Goal: Task Accomplishment & Management: Use online tool/utility

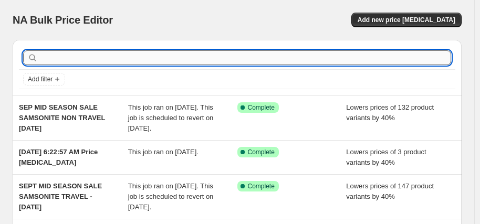
click at [130, 61] on input "text" at bounding box center [246, 57] width 412 height 15
type input "[DEMOGRAPHIC_DATA] tourister"
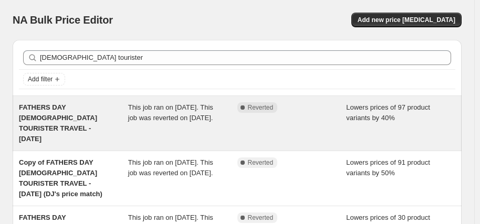
click at [82, 113] on span "FATHERS DAY [DEMOGRAPHIC_DATA] TOURISTER TRAVEL - [DATE]" at bounding box center [58, 123] width 78 height 39
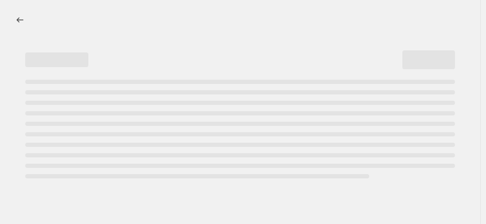
select select "percentage"
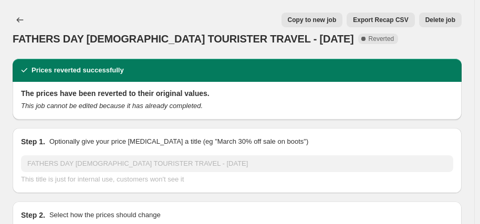
click at [328, 22] on span "Copy to new job" at bounding box center [312, 20] width 49 height 8
select select "percentage"
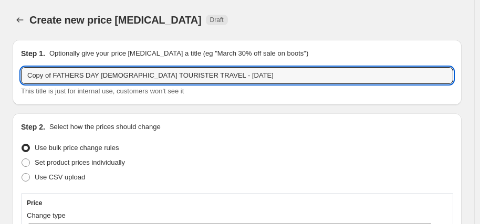
drag, startPoint x: 91, startPoint y: 75, endPoint x: -15, endPoint y: 73, distance: 106.2
click at [0, 73] on html "Home Settings Plans Skip to content Create new price [MEDICAL_DATA]. This page …" at bounding box center [240, 112] width 480 height 224
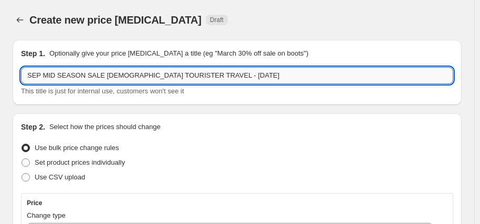
click at [206, 76] on input "SEP MID SEASON SALE AMERICAN TOURISTER TRAVEL - 1/9/25" at bounding box center [237, 75] width 433 height 17
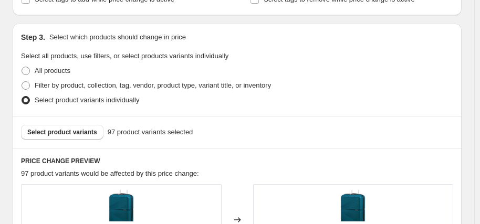
scroll to position [578, 0]
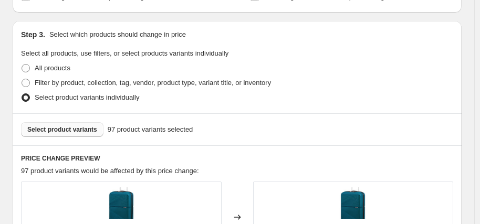
type input "SEP MID SEASON SALE [DEMOGRAPHIC_DATA] TOURISTER TRAVEL - [DATE]"
click at [68, 124] on button "Select product variants" at bounding box center [62, 129] width 83 height 15
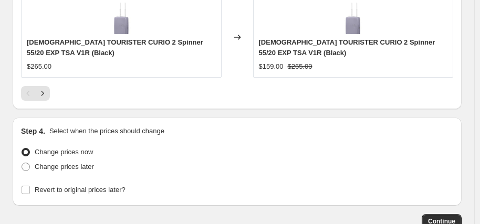
scroll to position [1153, 0]
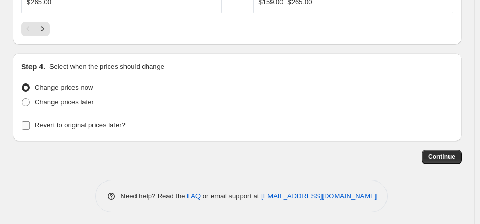
click at [91, 121] on span "Revert to original prices later?" at bounding box center [80, 125] width 91 height 8
click at [30, 121] on input "Revert to original prices later?" at bounding box center [26, 125] width 8 height 8
checkbox input "true"
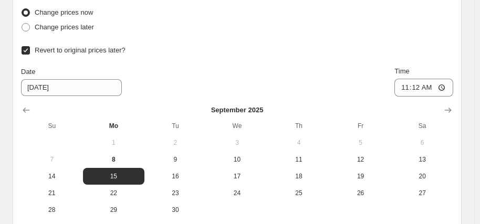
scroll to position [1227, 0]
click at [447, 107] on button "Show next month, October 2025" at bounding box center [448, 111] width 15 height 15
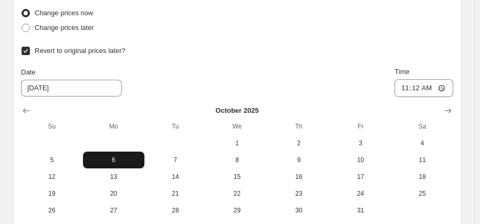
click at [116, 156] on span "6" at bounding box center [114, 160] width 54 height 8
type input "[DATE]"
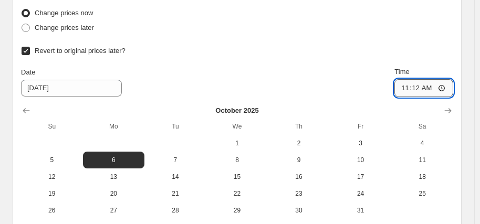
click at [414, 87] on input "11:12" at bounding box center [424, 88] width 59 height 18
type input "06:00"
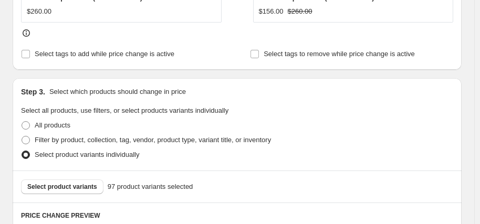
scroll to position [544, 0]
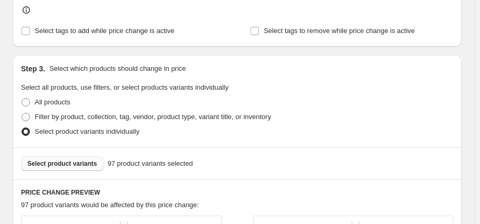
click at [70, 160] on span "Select product variants" at bounding box center [62, 164] width 70 height 8
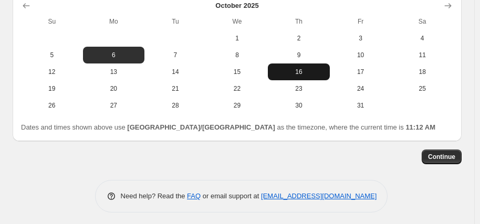
scroll to position [1333, 0]
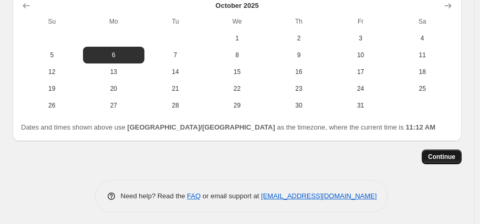
click at [449, 153] on span "Continue" at bounding box center [441, 157] width 27 height 8
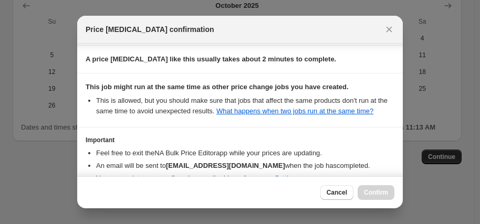
scroll to position [226, 0]
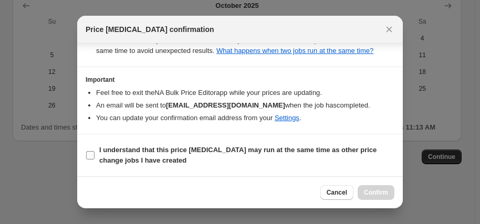
click at [168, 158] on span "I understand that this price change job may run at the same time as other price…" at bounding box center [246, 155] width 295 height 21
click at [95, 158] on input "I understand that this price change job may run at the same time as other price…" at bounding box center [90, 155] width 8 height 8
checkbox input "true"
click at [381, 190] on span "Confirm" at bounding box center [376, 193] width 24 height 8
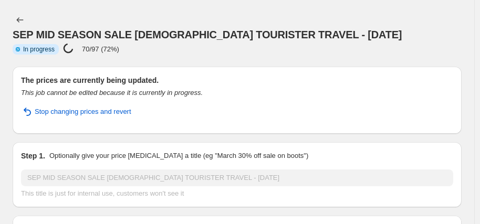
select select "percentage"
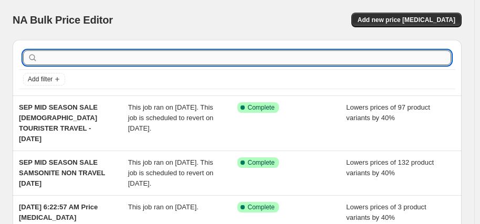
click at [79, 63] on input "text" at bounding box center [246, 57] width 412 height 15
type input "AMERICAN TOURISTER"
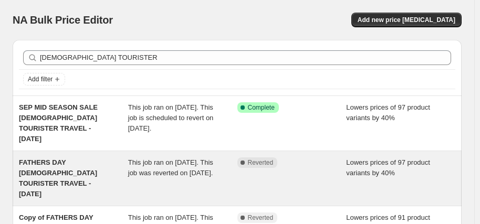
scroll to position [53, 0]
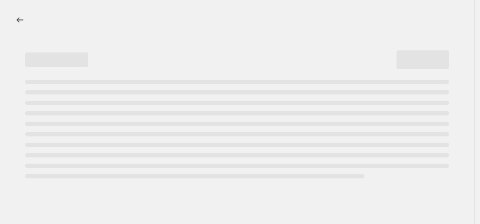
select select "percentage"
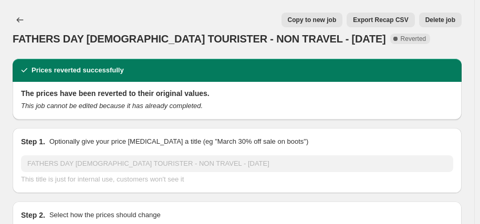
click at [331, 16] on span "Copy to new job" at bounding box center [312, 20] width 49 height 8
select select "percentage"
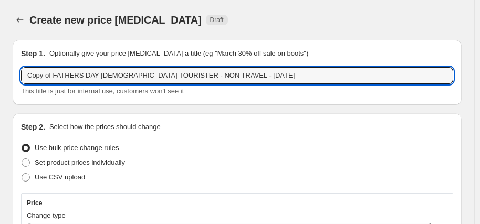
drag, startPoint x: 83, startPoint y: 75, endPoint x: -21, endPoint y: 78, distance: 104.1
click at [0, 78] on html "Home Settings Plans Skip to content Create new price change job. This page is r…" at bounding box center [240, 112] width 480 height 224
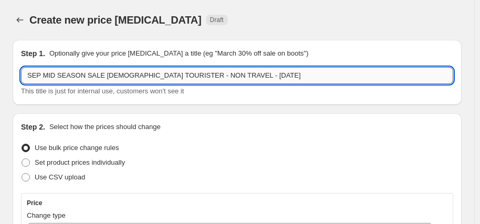
click at [234, 76] on input "SEP MID SEASON SALE AMERICAN TOURISTER - NON TRAVEL - 19/8/25" at bounding box center [237, 75] width 433 height 17
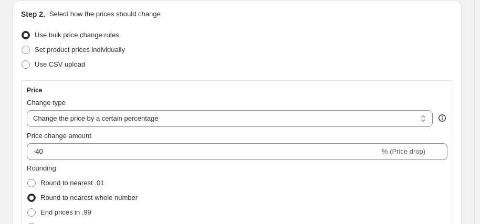
scroll to position [158, 0]
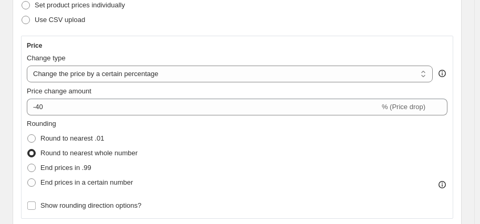
type input "SEP MID SEASON SALE AMERICAN TOURISTER - NON TRAVEL - 8/9/25"
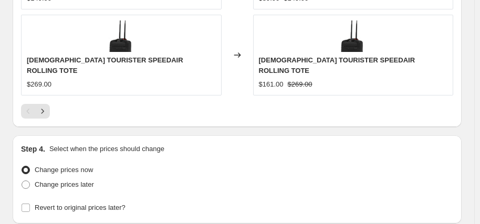
scroll to position [1142, 0]
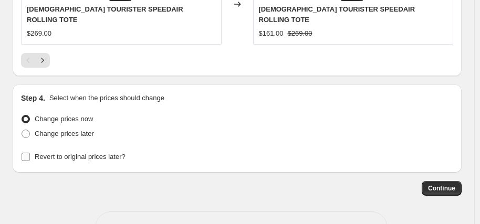
click at [100, 153] on span "Revert to original prices later?" at bounding box center [80, 157] width 91 height 8
click at [30, 153] on input "Revert to original prices later?" at bounding box center [26, 157] width 8 height 8
checkbox input "true"
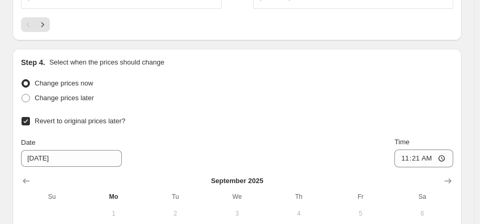
scroll to position [1247, 0]
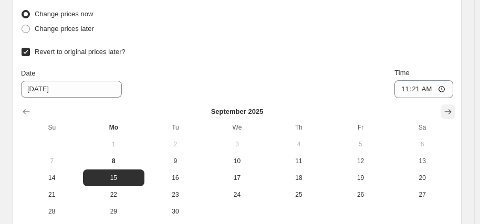
click at [451, 107] on icon "Show next month, October 2025" at bounding box center [448, 112] width 11 height 11
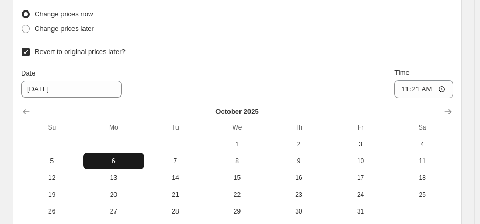
click at [113, 157] on span "6" at bounding box center [114, 161] width 54 height 8
type input "[DATE]"
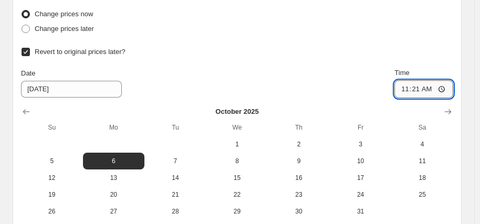
click at [407, 80] on input "11:21" at bounding box center [424, 89] width 59 height 18
type input "06:00"
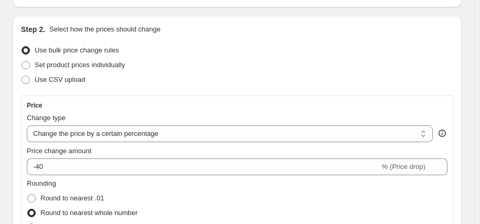
scroll to position [91, 0]
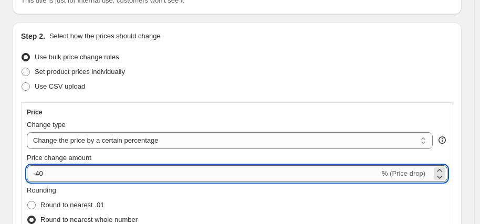
click at [78, 168] on input "-40" at bounding box center [203, 174] width 353 height 17
type input "-4"
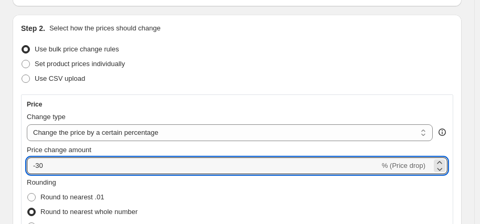
scroll to position [144, 0]
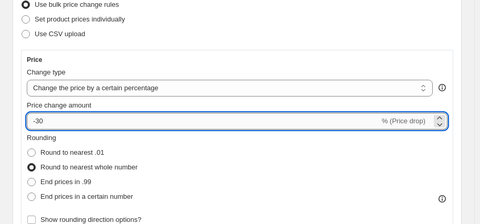
click at [137, 125] on input "-30" at bounding box center [203, 121] width 353 height 17
type input "-30"
click at [172, 155] on div "Rounding Round to nearest .01 Round to nearest whole number End prices in .99 E…" at bounding box center [237, 168] width 421 height 71
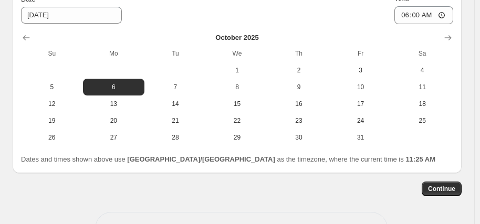
scroll to position [1322, 0]
click at [443, 185] on span "Continue" at bounding box center [441, 189] width 27 height 8
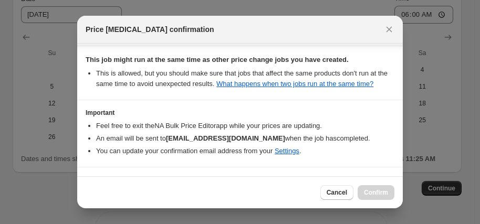
scroll to position [226, 0]
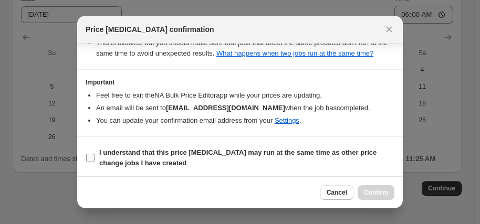
click at [185, 149] on b "I understand that this price [MEDICAL_DATA] may run at the same time as other p…" at bounding box center [238, 158] width 278 height 18
click at [95, 154] on input "I understand that this price [MEDICAL_DATA] may run at the same time as other p…" at bounding box center [90, 158] width 8 height 8
checkbox input "true"
click at [375, 190] on span "Confirm" at bounding box center [376, 193] width 24 height 8
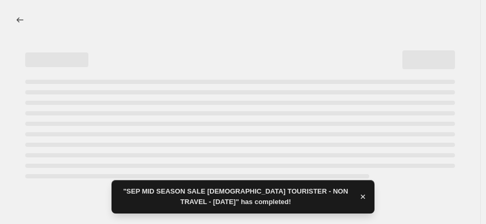
select select "percentage"
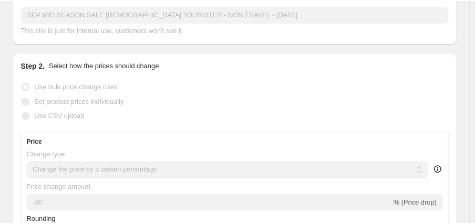
scroll to position [263, 0]
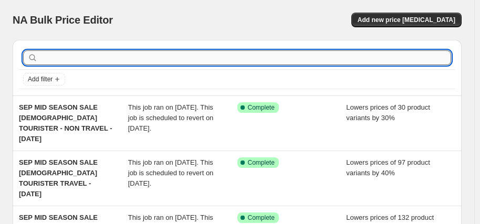
click at [73, 60] on input "text" at bounding box center [246, 57] width 412 height 15
type input "DELSEY"
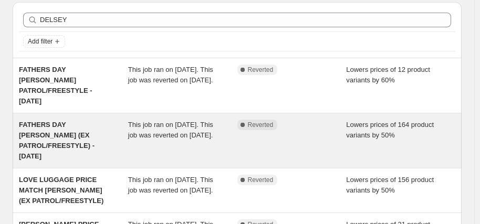
scroll to position [53, 0]
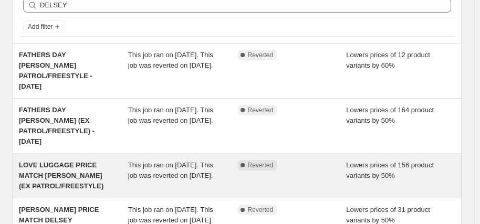
click at [64, 161] on span "LOVE LUGGAGE PRICE MATCH DELSEY (EX PATROL/FREESTYLE)" at bounding box center [61, 175] width 85 height 29
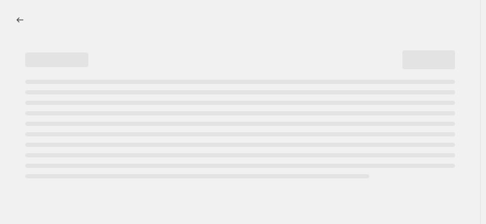
select select "percentage"
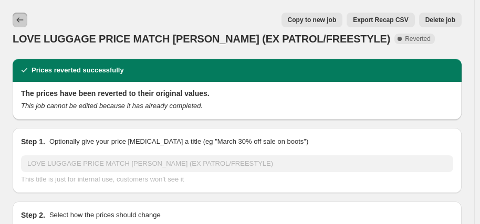
click at [23, 21] on icon "Price change jobs" at bounding box center [20, 20] width 11 height 11
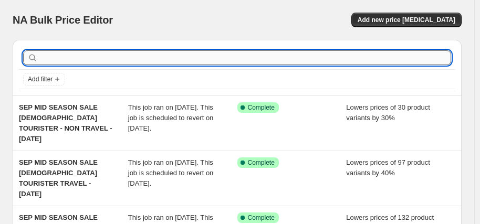
click at [98, 57] on input "text" at bounding box center [246, 57] width 412 height 15
type input "DELSEY"
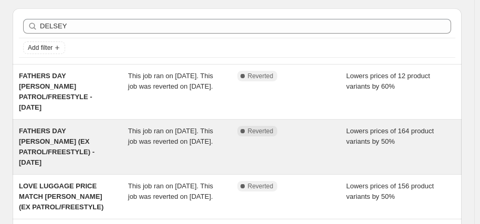
scroll to position [53, 0]
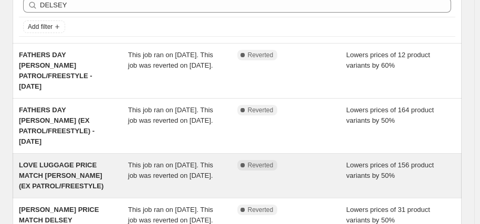
click at [59, 160] on div "LOVE LUGGAGE PRICE MATCH DELSEY (EX PATROL/FREESTYLE)" at bounding box center [73, 176] width 109 height 32
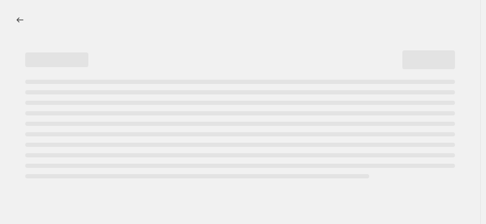
select select "percentage"
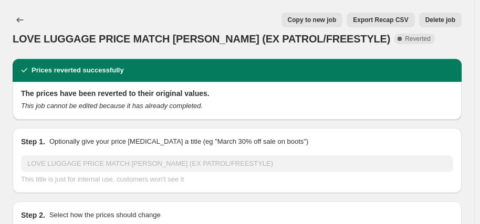
click at [329, 20] on span "Copy to new job" at bounding box center [312, 20] width 49 height 8
select select "percentage"
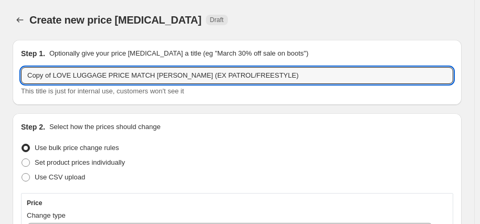
drag, startPoint x: 52, startPoint y: 75, endPoint x: -13, endPoint y: 72, distance: 64.7
click at [0, 72] on html "Home Settings Plans Skip to content Create new price change job. This page is r…" at bounding box center [240, 112] width 480 height 224
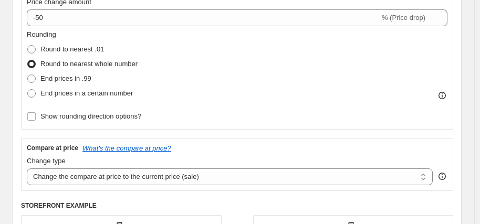
scroll to position [263, 0]
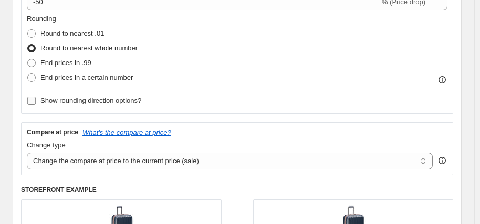
type input "SEPT MID SEASON SALE LOVE LUGGAGE PRICE MATCH DELSEY (EX PATROL/FREESTYLE)"
click at [130, 103] on span "Show rounding direction options?" at bounding box center [90, 101] width 101 height 8
click at [36, 103] on input "Show rounding direction options?" at bounding box center [31, 101] width 8 height 8
checkbox input "true"
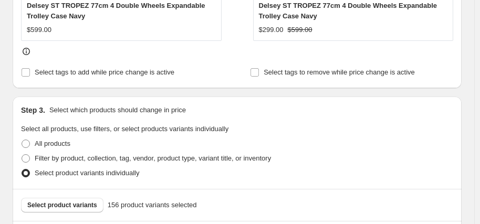
scroll to position [683, 0]
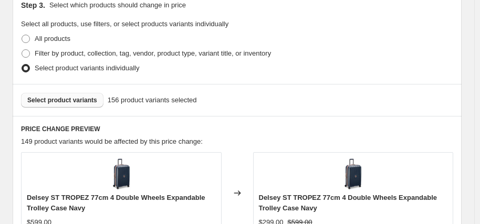
click at [80, 101] on span "Select product variants" at bounding box center [62, 100] width 70 height 8
click at [83, 93] on button "Select product variants" at bounding box center [62, 100] width 83 height 15
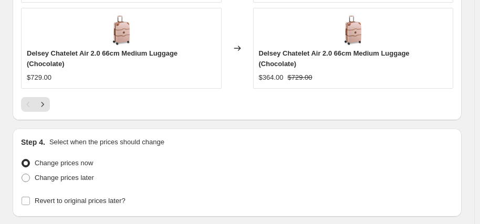
scroll to position [1155, 0]
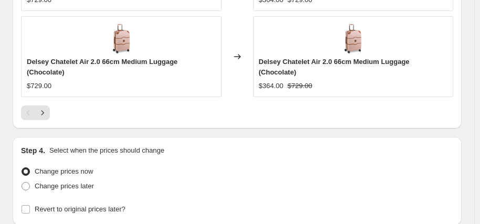
click at [111, 146] on div "Step 4. Select when the prices should change Change prices now Change prices la…" at bounding box center [237, 181] width 433 height 71
click at [103, 204] on span "Revert to original prices later?" at bounding box center [80, 209] width 91 height 11
click at [30, 206] on input "Revert to original prices later?" at bounding box center [26, 210] width 8 height 8
checkbox input "true"
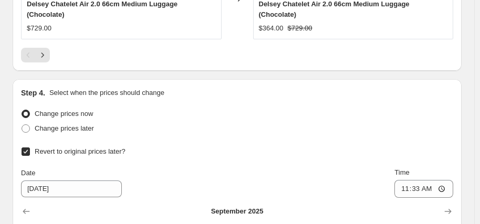
scroll to position [1260, 0]
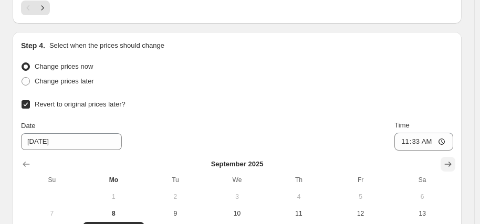
click at [454, 159] on icon "Show next month, October 2025" at bounding box center [448, 164] width 11 height 11
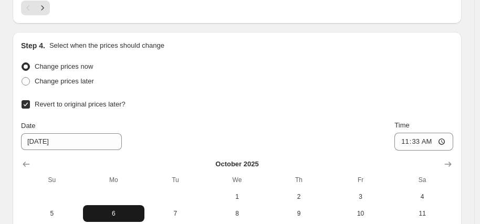
click at [122, 206] on button "6" at bounding box center [114, 214] width 62 height 17
type input "[DATE]"
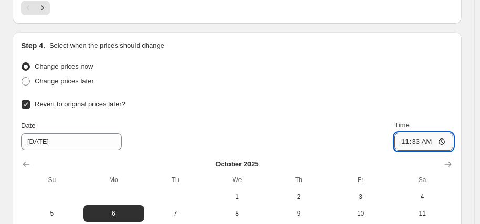
click at [409, 133] on input "11:33" at bounding box center [424, 142] width 59 height 18
type input "06:00"
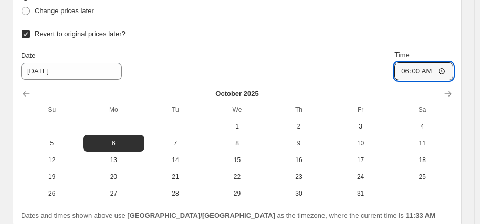
scroll to position [1387, 0]
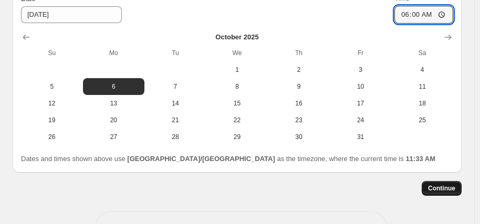
click at [452, 185] on span "Continue" at bounding box center [441, 189] width 27 height 8
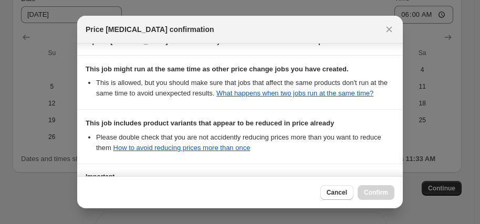
scroll to position [301, 0]
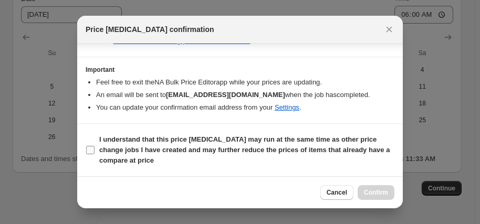
click at [192, 147] on b "I understand that this price change job may run at the same time as other price…" at bounding box center [244, 150] width 291 height 29
click at [95, 147] on input "I understand that this price change job may run at the same time as other price…" at bounding box center [90, 150] width 8 height 8
checkbox input "true"
click at [384, 190] on span "Confirm" at bounding box center [376, 193] width 24 height 8
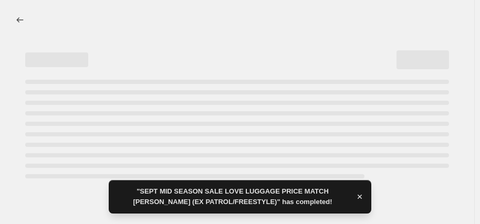
select select "percentage"
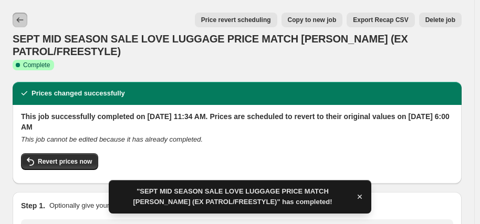
click at [18, 19] on icon "Price change jobs" at bounding box center [20, 19] width 7 height 5
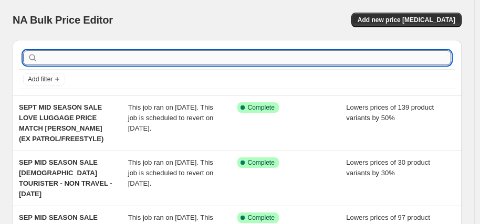
click at [111, 56] on input "text" at bounding box center [246, 57] width 412 height 15
type input "DELSEY"
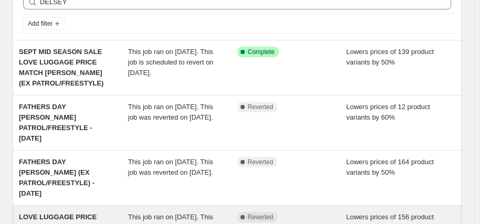
scroll to position [105, 0]
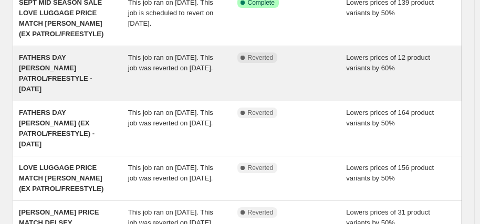
click at [79, 70] on span "FATHERS DAY DELSEY PATROL/FREESTYLE - 19/8/25" at bounding box center [56, 73] width 74 height 39
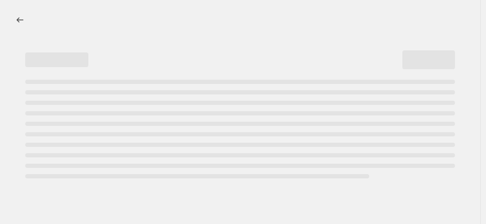
select select "percentage"
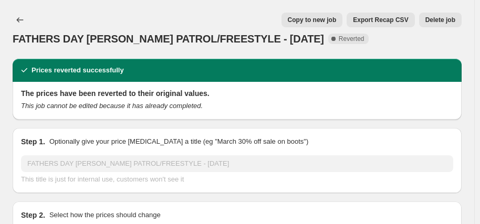
click at [329, 25] on button "Copy to new job" at bounding box center [313, 20] width 62 height 15
select select "percentage"
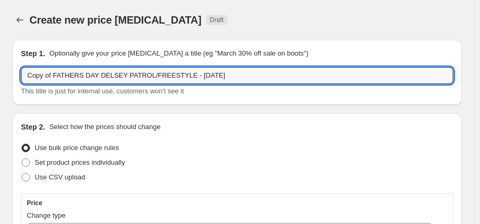
drag, startPoint x: 95, startPoint y: 75, endPoint x: 1, endPoint y: 75, distance: 94.1
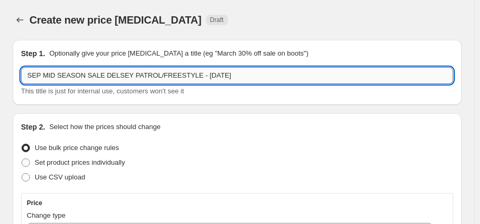
click at [200, 76] on input "SEP MID SEASON SALE DELSEY PATROL/FREESTYLE - 19/8/25" at bounding box center [237, 75] width 433 height 17
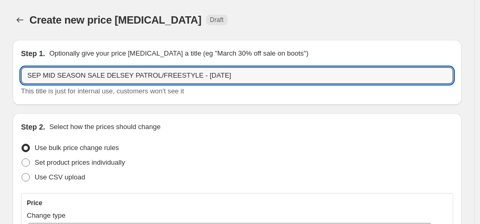
type input "SEP MID SEASON SALE DELSEY PATROL/FREESTYLE - [DATE]"
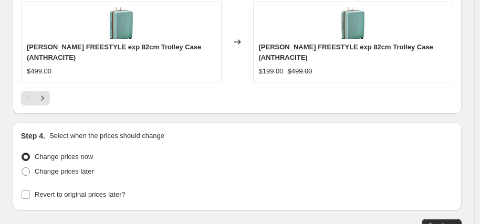
scroll to position [1121, 0]
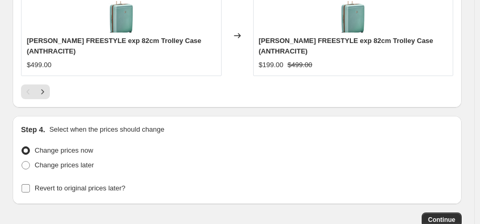
click at [97, 185] on span "Revert to original prices later?" at bounding box center [80, 189] width 91 height 8
click at [30, 185] on input "Revert to original prices later?" at bounding box center [26, 189] width 8 height 8
checkbox input "true"
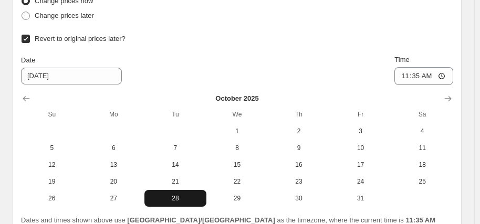
scroll to position [1279, 0]
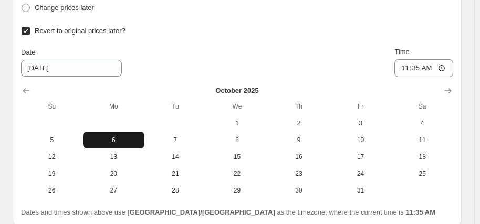
click at [112, 136] on span "6" at bounding box center [114, 140] width 54 height 8
type input "10/6/2025"
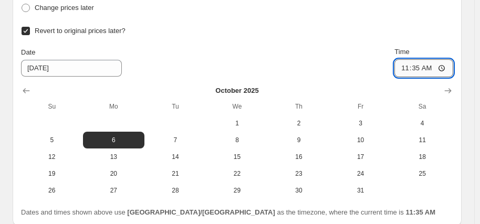
click at [412, 59] on input "11:35" at bounding box center [424, 68] width 59 height 18
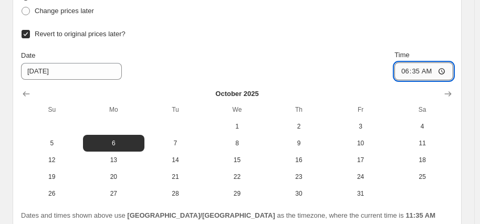
type input "06:00"
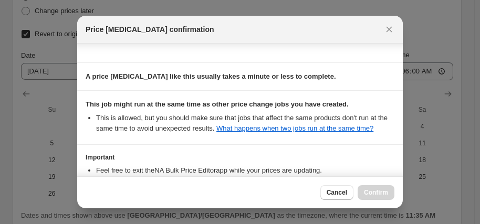
scroll to position [226, 0]
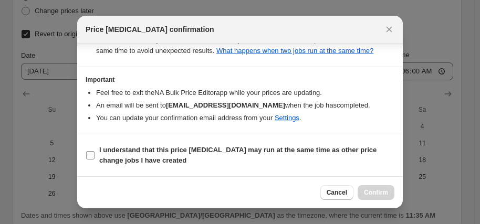
click at [205, 152] on b "I understand that this price [MEDICAL_DATA] may run at the same time as other p…" at bounding box center [238, 155] width 278 height 18
click at [95, 152] on input "I understand that this price [MEDICAL_DATA] may run at the same time as other p…" at bounding box center [90, 155] width 8 height 8
checkbox input "true"
click at [378, 196] on span "Confirm" at bounding box center [376, 193] width 24 height 8
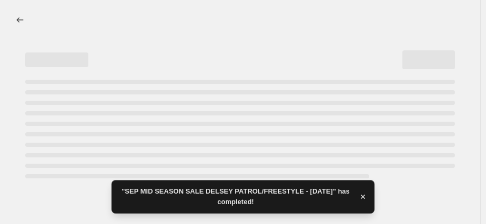
select select "percentage"
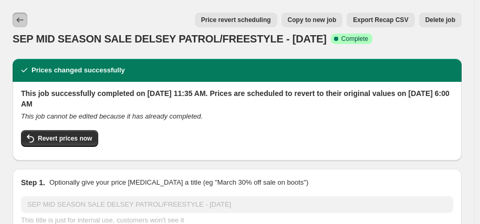
click at [21, 21] on icon "Price change jobs" at bounding box center [20, 20] width 11 height 11
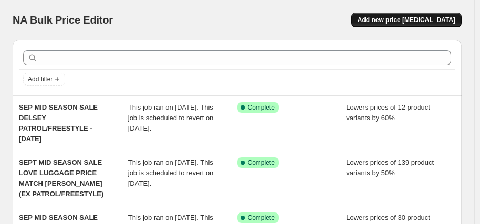
click at [404, 22] on span "Add new price [MEDICAL_DATA]" at bounding box center [407, 20] width 98 height 8
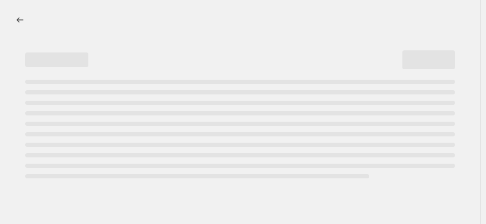
select select "percentage"
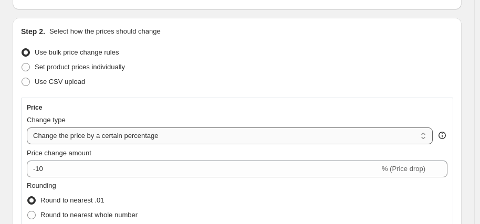
scroll to position [105, 0]
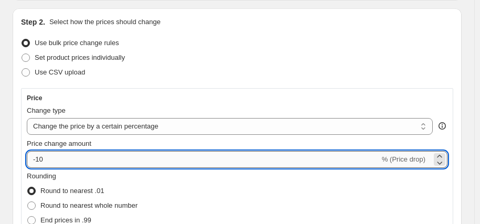
click at [64, 158] on input "-10" at bounding box center [203, 159] width 353 height 17
type input "-1"
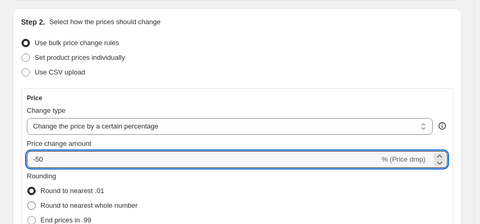
type input "-50"
click at [107, 200] on label "Round to nearest whole number" at bounding box center [82, 206] width 111 height 15
click at [28, 202] on input "Round to nearest whole number" at bounding box center [27, 202] width 1 height 1
radio input "true"
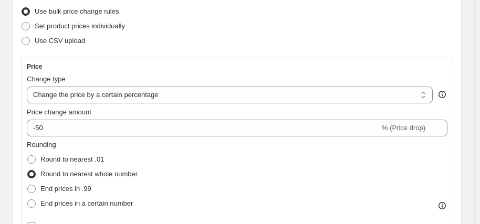
scroll to position [210, 0]
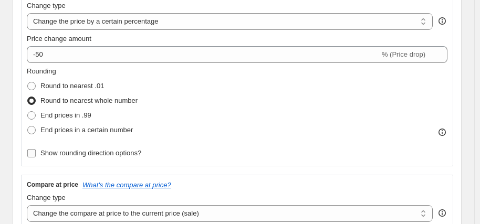
click at [115, 153] on span "Show rounding direction options?" at bounding box center [90, 153] width 101 height 8
click at [36, 153] on input "Show rounding direction options?" at bounding box center [31, 153] width 8 height 8
checkbox input "true"
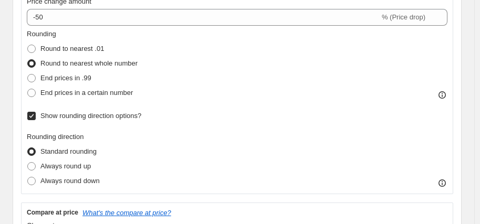
scroll to position [263, 0]
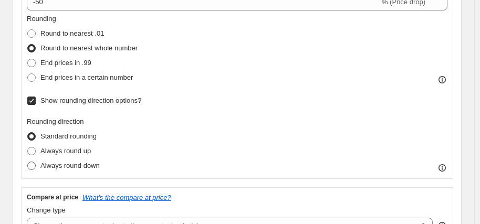
click at [78, 169] on span "Always round down" at bounding box center [69, 166] width 59 height 8
click at [28, 162] on input "Always round down" at bounding box center [27, 162] width 1 height 1
radio input "true"
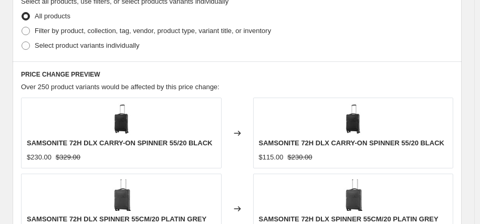
scroll to position [683, 0]
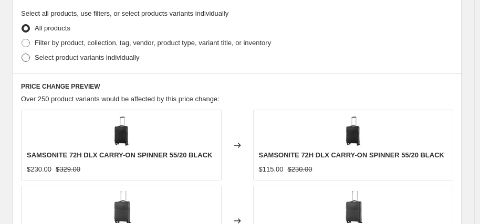
click at [93, 60] on span "Select product variants individually" at bounding box center [87, 58] width 105 height 8
click at [22, 54] on input "Select product variants individually" at bounding box center [22, 54] width 1 height 1
radio input "true"
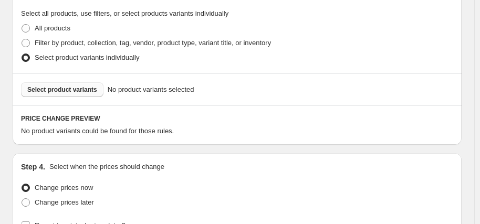
click at [72, 90] on span "Select product variants" at bounding box center [62, 90] width 70 height 8
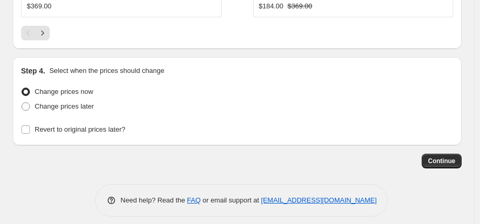
scroll to position [1249, 0]
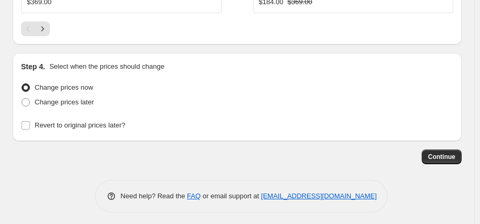
click at [452, 156] on span "Continue" at bounding box center [441, 157] width 27 height 8
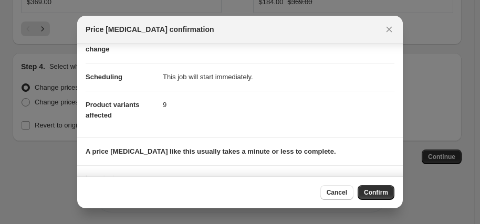
scroll to position [119, 0]
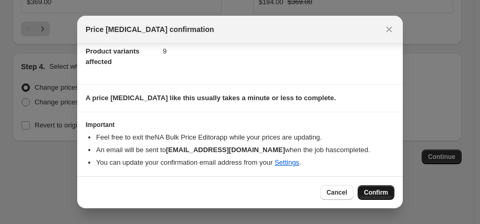
click at [368, 193] on span "Confirm" at bounding box center [376, 193] width 24 height 8
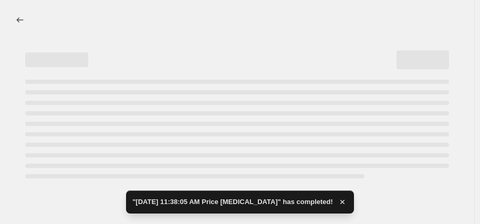
select select "percentage"
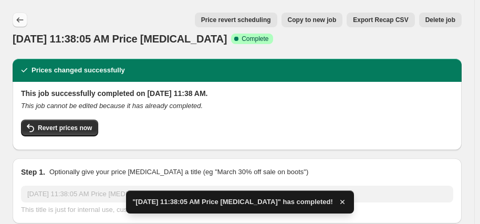
click at [23, 17] on icon "Price change jobs" at bounding box center [20, 20] width 11 height 11
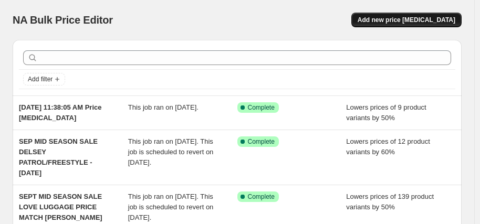
click at [429, 21] on span "Add new price [MEDICAL_DATA]" at bounding box center [407, 20] width 98 height 8
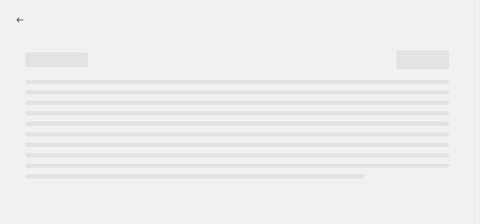
select select "percentage"
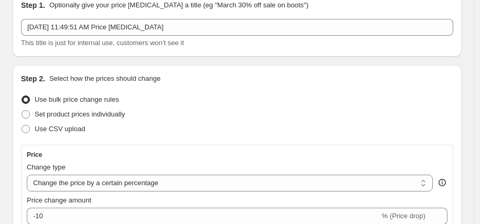
scroll to position [158, 0]
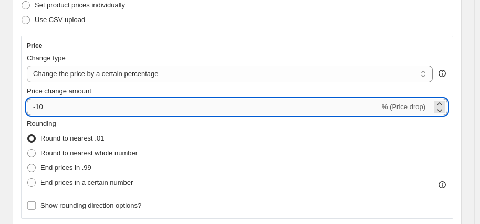
click at [71, 105] on input "-10" at bounding box center [203, 107] width 353 height 17
type input "-1"
type input "-40"
click at [111, 152] on span "Round to nearest whole number" at bounding box center [88, 153] width 97 height 8
click at [28, 150] on input "Round to nearest whole number" at bounding box center [27, 149] width 1 height 1
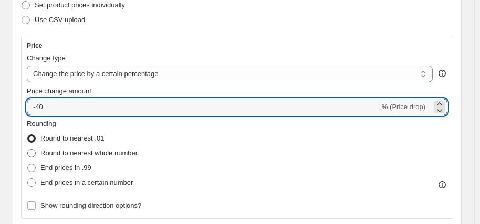
radio input "true"
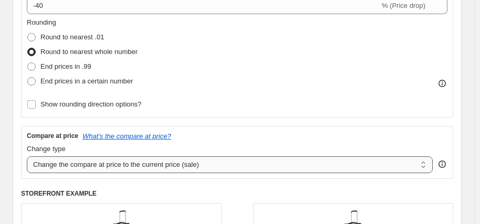
scroll to position [263, 0]
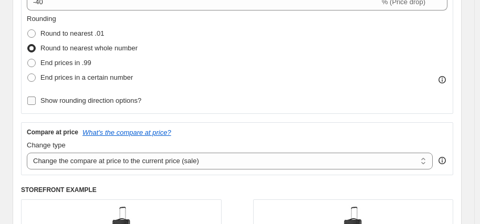
click at [118, 101] on span "Show rounding direction options?" at bounding box center [90, 101] width 101 height 8
click at [36, 101] on input "Show rounding direction options?" at bounding box center [31, 101] width 8 height 8
checkbox input "true"
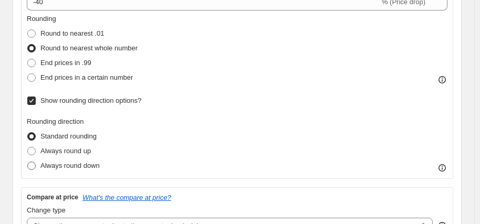
click at [90, 169] on span "Always round down" at bounding box center [69, 166] width 59 height 8
click at [28, 162] on input "Always round down" at bounding box center [27, 162] width 1 height 1
radio input "true"
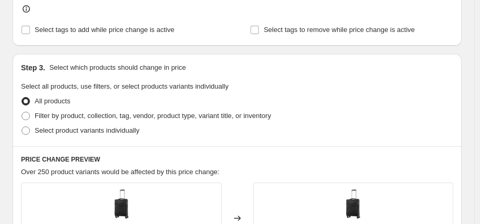
scroll to position [631, 0]
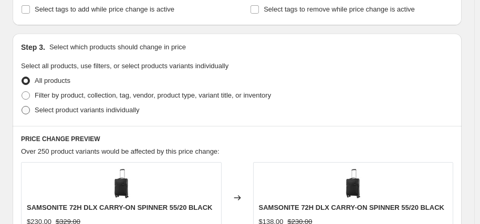
click at [108, 109] on span "Select product variants individually" at bounding box center [87, 110] width 105 height 8
click at [22, 107] on input "Select product variants individually" at bounding box center [22, 106] width 1 height 1
radio input "true"
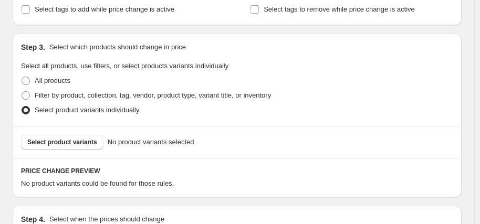
click at [81, 143] on span "Select product variants" at bounding box center [62, 142] width 70 height 8
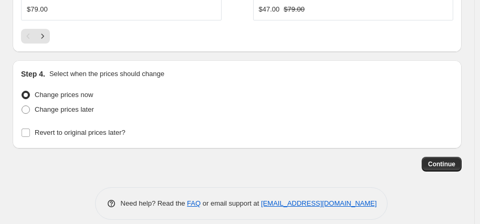
scroll to position [1186, 0]
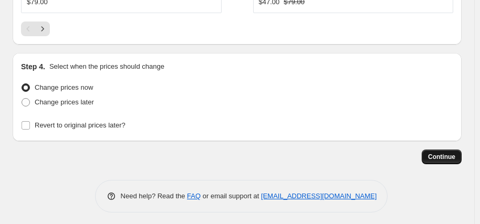
click at [447, 153] on span "Continue" at bounding box center [441, 157] width 27 height 8
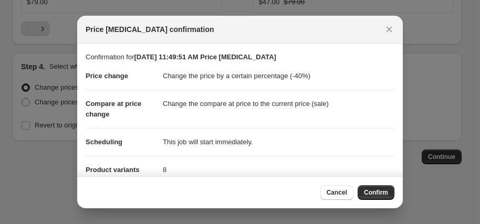
scroll to position [119, 0]
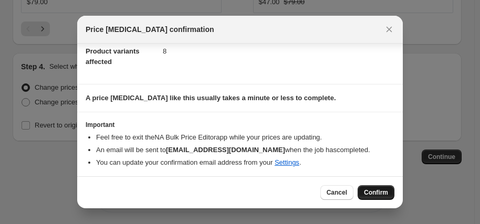
click at [385, 188] on button "Confirm" at bounding box center [376, 193] width 37 height 15
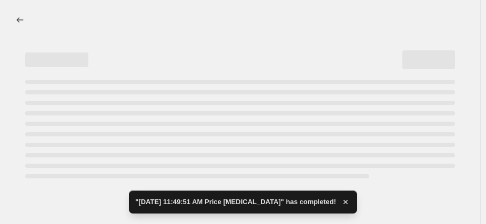
select select "percentage"
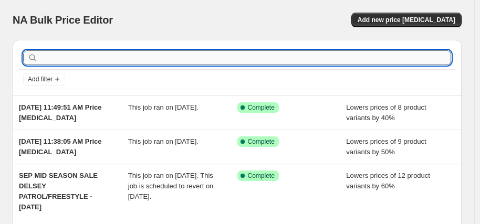
click at [97, 62] on input "text" at bounding box center [246, 57] width 412 height 15
type input "HIGH SIERRA"
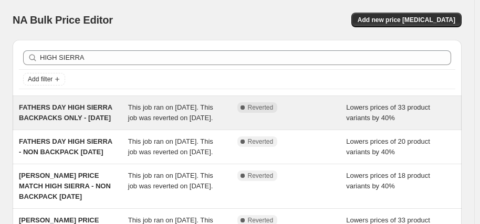
click at [79, 116] on span "FATHERS DAY HIGH SIERRA BACKPACKS ONLY - [DATE]" at bounding box center [66, 113] width 94 height 18
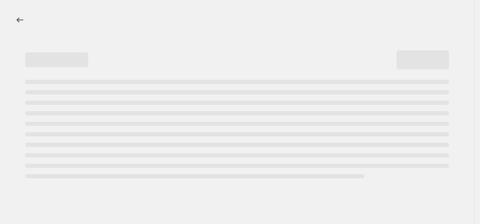
select select "percentage"
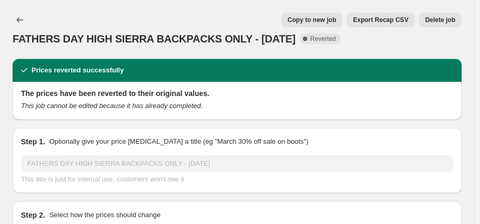
click at [328, 18] on span "Copy to new job" at bounding box center [312, 20] width 49 height 8
select select "percentage"
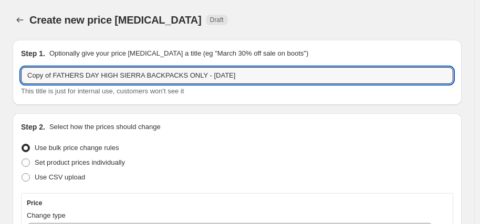
drag, startPoint x: 95, startPoint y: 76, endPoint x: 18, endPoint y: 73, distance: 77.3
click at [18, 73] on div "Step 1. Optionally give your price change job a title (eg "March 30% off sale o…" at bounding box center [237, 72] width 449 height 65
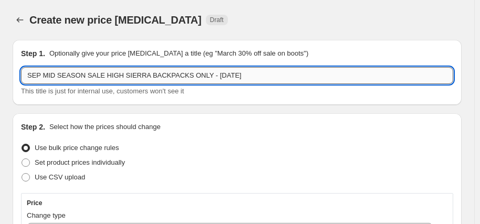
click at [214, 74] on input "SEP MID SEASON SALE HIGH SIERRA BACKPACKS ONLY - 19/8/25" at bounding box center [237, 75] width 433 height 17
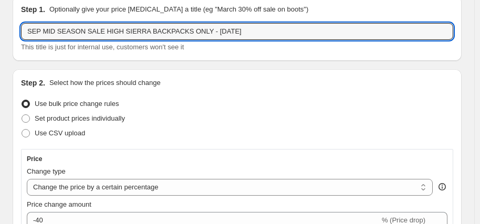
scroll to position [105, 0]
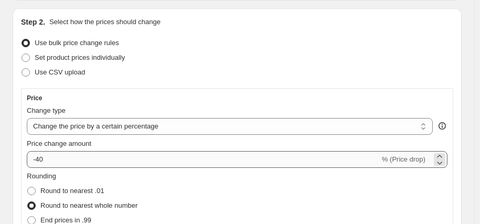
type input "SEP MID SEASON SALE HIGH SIERRA BACKPACKS ONLY - [DATE]"
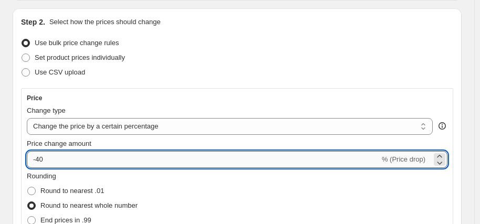
click at [90, 156] on input "-40" at bounding box center [203, 159] width 353 height 17
type input "-4"
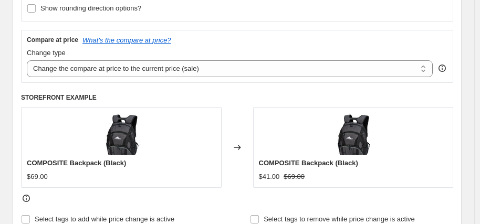
scroll to position [368, 0]
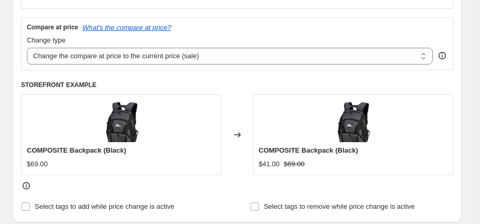
type input "-30"
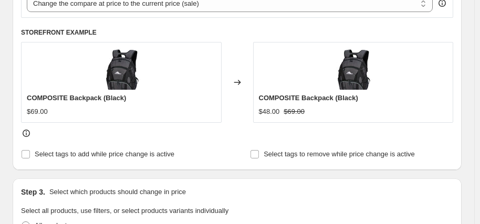
scroll to position [578, 0]
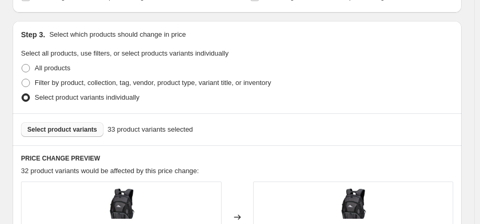
click at [77, 130] on span "Select product variants" at bounding box center [62, 130] width 70 height 8
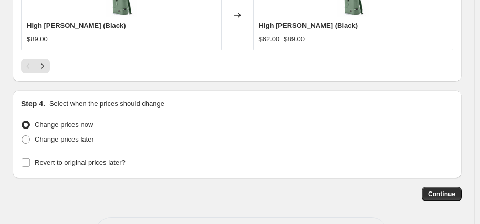
scroll to position [1069, 0]
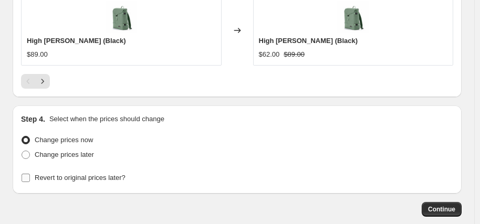
drag, startPoint x: 108, startPoint y: 173, endPoint x: 114, endPoint y: 171, distance: 6.0
click at [107, 174] on span "Revert to original prices later?" at bounding box center [80, 178] width 91 height 8
click at [30, 174] on input "Revert to original prices later?" at bounding box center [26, 178] width 8 height 8
checkbox input "true"
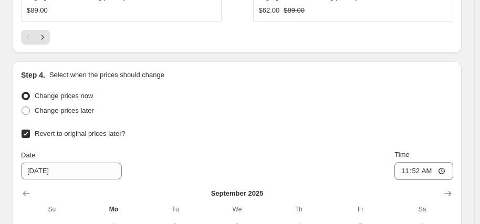
scroll to position [1279, 0]
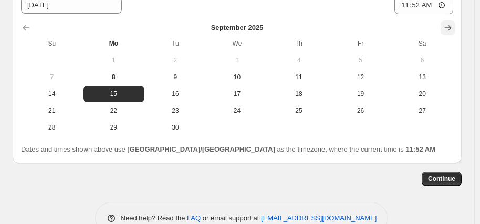
click at [454, 23] on icon "Show next month, October 2025" at bounding box center [448, 28] width 11 height 11
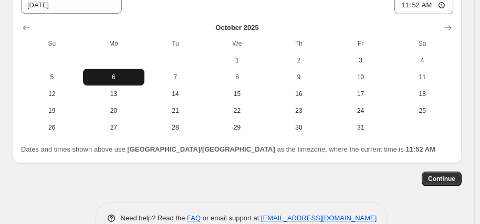
click at [108, 75] on span "6" at bounding box center [114, 77] width 54 height 8
type input "10/6/2025"
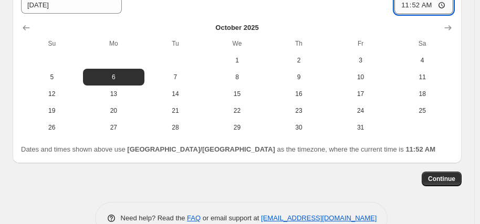
click at [408, 4] on input "11:52" at bounding box center [424, 5] width 59 height 18
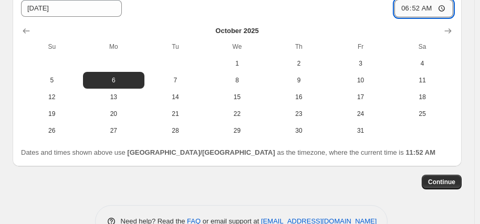
type input "06:00"
click at [446, 178] on span "Continue" at bounding box center [441, 182] width 27 height 8
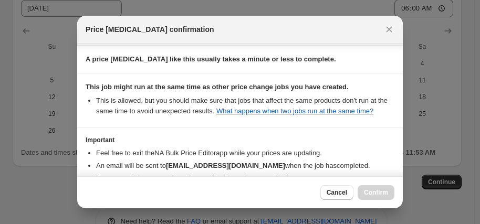
scroll to position [226, 0]
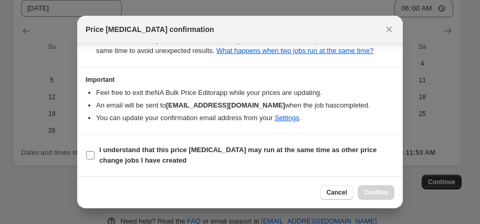
click at [234, 165] on span "I understand that this price change job may run at the same time as other price…" at bounding box center [246, 155] width 295 height 21
click at [95, 160] on input "I understand that this price change job may run at the same time as other price…" at bounding box center [90, 155] width 8 height 8
checkbox input "true"
click at [372, 194] on span "Confirm" at bounding box center [376, 193] width 24 height 8
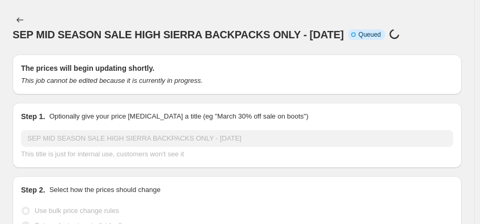
scroll to position [1276, 0]
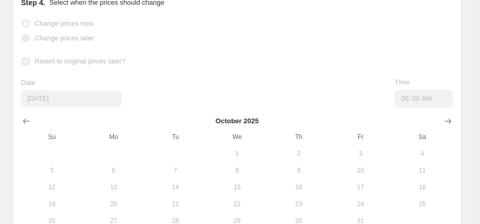
select select "percentage"
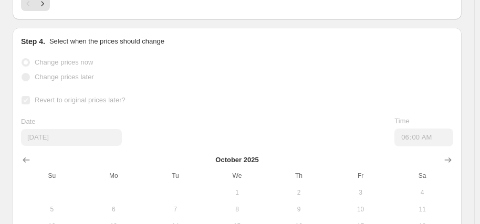
scroll to position [0, 0]
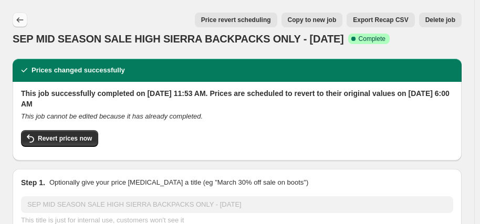
click at [22, 20] on icon "Price change jobs" at bounding box center [20, 19] width 7 height 5
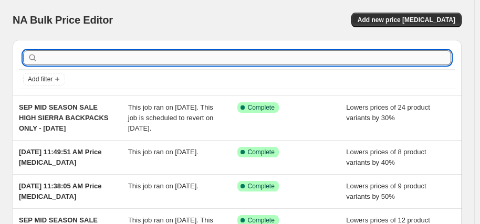
click at [104, 57] on input "text" at bounding box center [246, 57] width 412 height 15
type input "HIGH SIERRA"
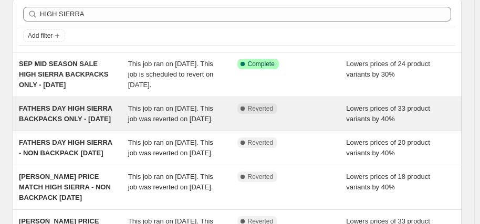
scroll to position [53, 0]
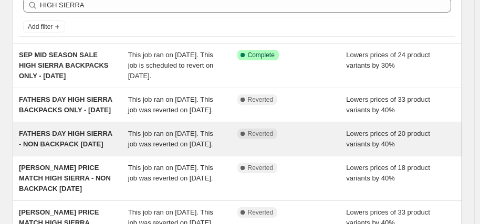
click at [62, 148] on div "FATHERS DAY HIGH SIERRA - NON BACKPACK 19/8/25" at bounding box center [73, 139] width 109 height 21
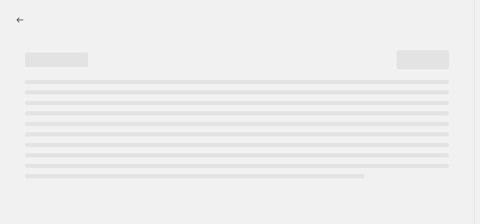
select select "percentage"
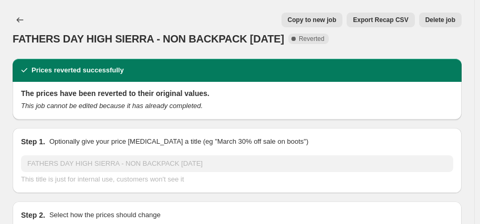
click at [319, 19] on span "Copy to new job" at bounding box center [312, 20] width 49 height 8
select select "percentage"
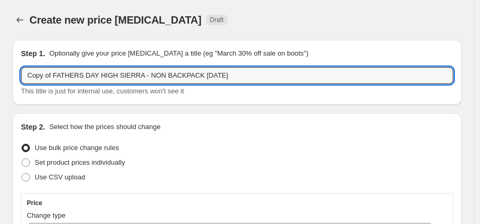
drag, startPoint x: 96, startPoint y: 76, endPoint x: -1, endPoint y: 74, distance: 97.3
click at [0, 74] on html "Home Settings Plans Skip to content Create new price change job. This page is r…" at bounding box center [240, 112] width 480 height 224
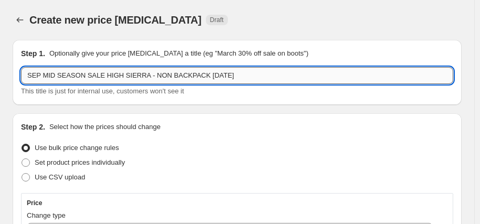
click at [210, 75] on input "SEP MID SEASON SALE HIGH SIERRA - NON BACKPACK 19/8/25" at bounding box center [237, 75] width 433 height 17
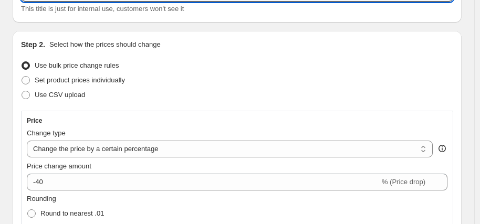
scroll to position [105, 0]
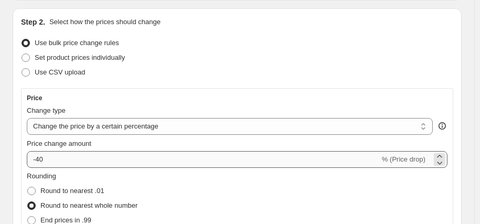
type input "SEP MID SEASON SALE HIGH SIERRA - NON BACKPACK [DATE]"
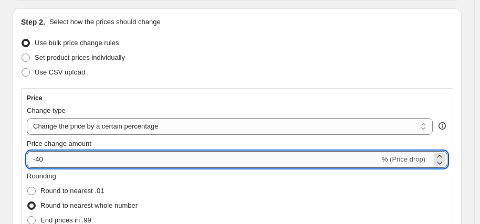
click at [78, 161] on input "-40" at bounding box center [203, 159] width 353 height 17
type input "-4"
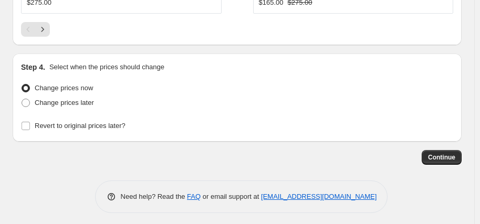
scroll to position [1132, 0]
type input "-30"
click at [98, 123] on span "Revert to original prices later?" at bounding box center [80, 125] width 91 height 8
click at [30, 123] on input "Revert to original prices later?" at bounding box center [26, 125] width 8 height 8
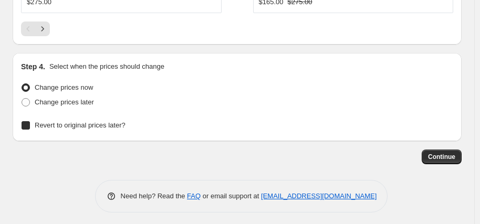
checkbox input "true"
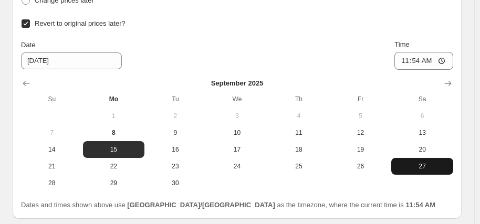
scroll to position [1237, 0]
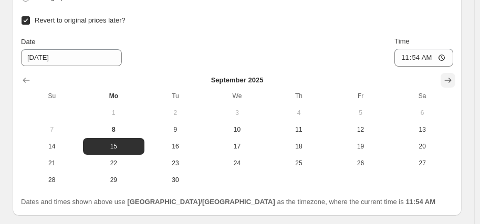
click at [452, 78] on icon "Show next month, October 2025" at bounding box center [448, 80] width 11 height 11
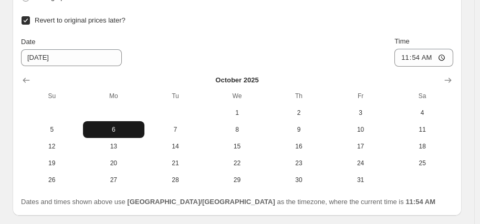
click at [110, 126] on span "6" at bounding box center [114, 130] width 54 height 8
type input "10/6/2025"
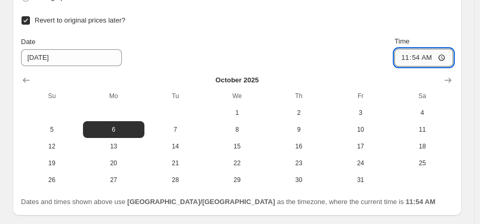
click at [411, 56] on input "11:54" at bounding box center [424, 58] width 59 height 18
type input "06:00"
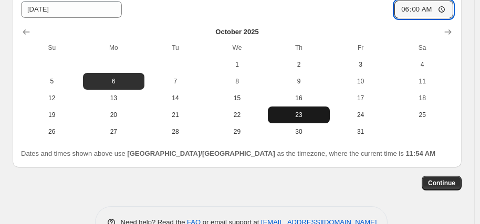
scroll to position [1311, 0]
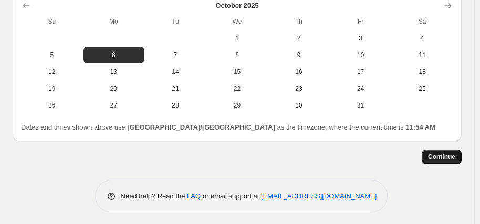
click at [456, 153] on span "Continue" at bounding box center [441, 157] width 27 height 8
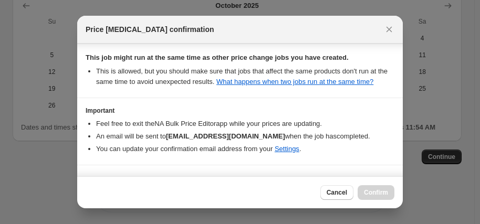
scroll to position [226, 0]
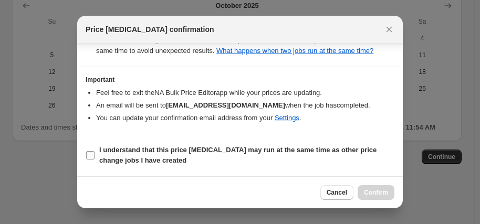
click at [221, 152] on b "I understand that this price change job may run at the same time as other price…" at bounding box center [238, 155] width 278 height 18
click at [95, 152] on input "I understand that this price change job may run at the same time as other price…" at bounding box center [90, 155] width 8 height 8
checkbox input "true"
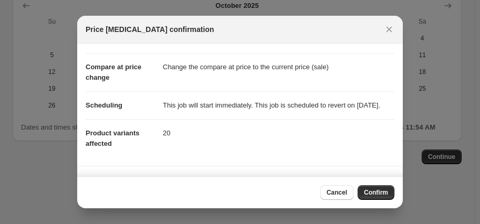
scroll to position [0, 0]
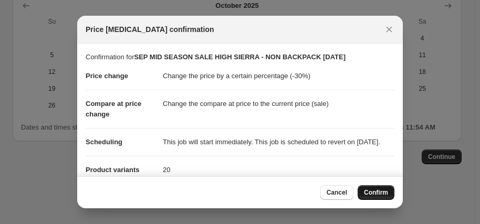
click at [375, 193] on span "Confirm" at bounding box center [376, 193] width 24 height 8
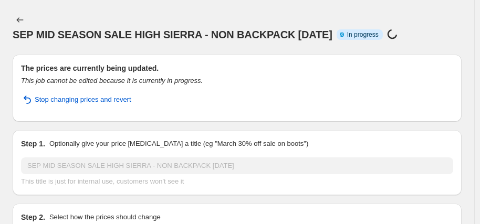
select select "percentage"
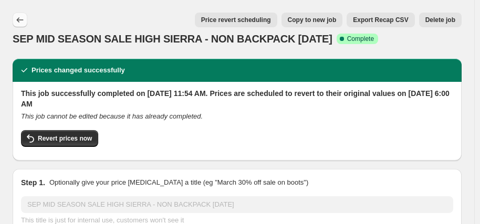
click at [16, 16] on icon "Price change jobs" at bounding box center [20, 20] width 11 height 11
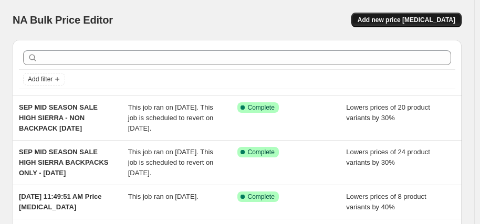
click at [421, 17] on span "Add new price [MEDICAL_DATA]" at bounding box center [407, 20] width 98 height 8
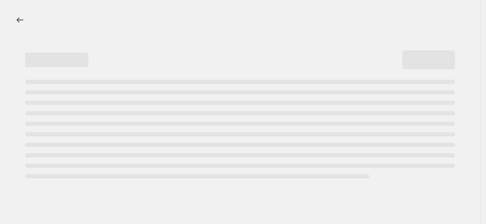
select select "percentage"
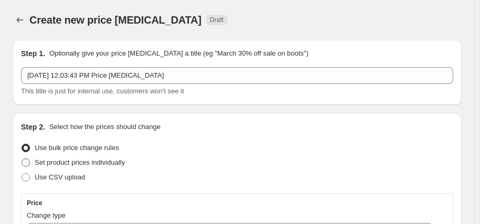
scroll to position [105, 0]
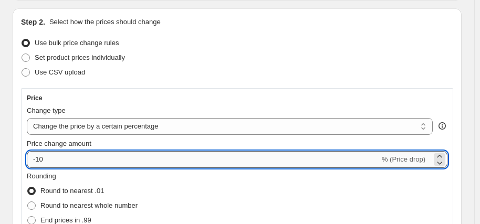
click at [68, 160] on input "-10" at bounding box center [203, 159] width 353 height 17
type input "-1"
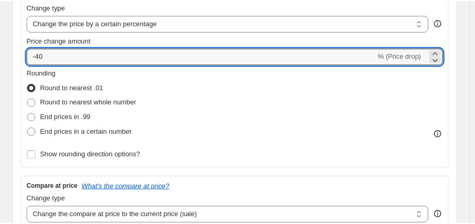
scroll to position [210, 0]
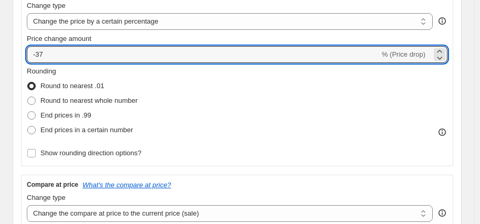
type input "-37"
